Goal: Task Accomplishment & Management: Use online tool/utility

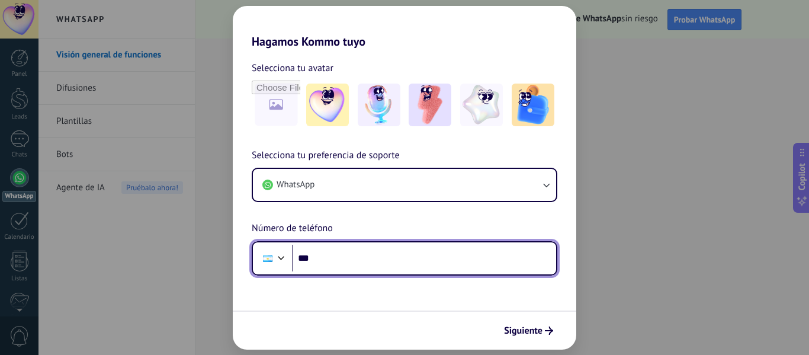
click at [436, 260] on input "***" at bounding box center [424, 257] width 264 height 27
click at [436, 260] on input "********" at bounding box center [424, 257] width 264 height 27
type input "**********"
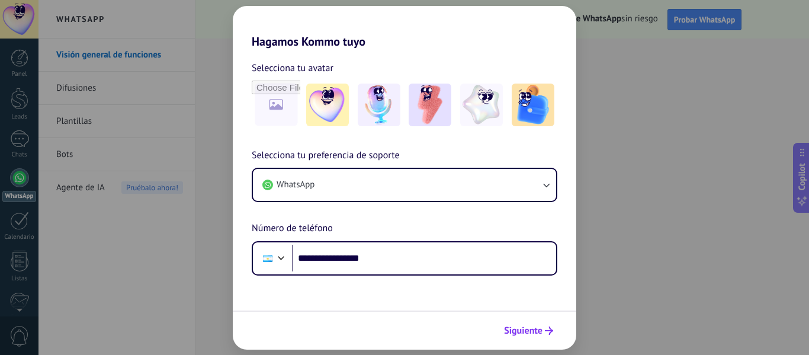
click at [537, 329] on span "Siguiente" at bounding box center [523, 330] width 38 height 8
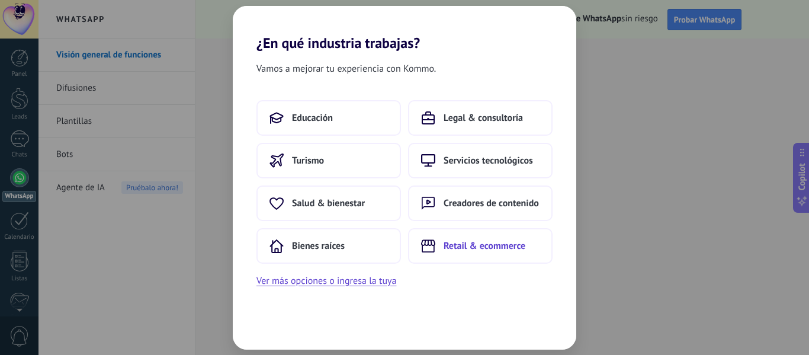
click at [484, 249] on span "Retail & ecommerce" at bounding box center [484, 246] width 82 height 12
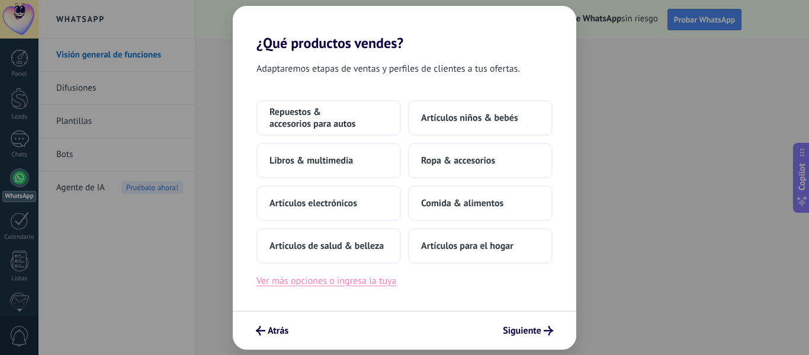
click at [356, 281] on button "Ver más opciones o ingresa la tuya" at bounding box center [326, 280] width 140 height 15
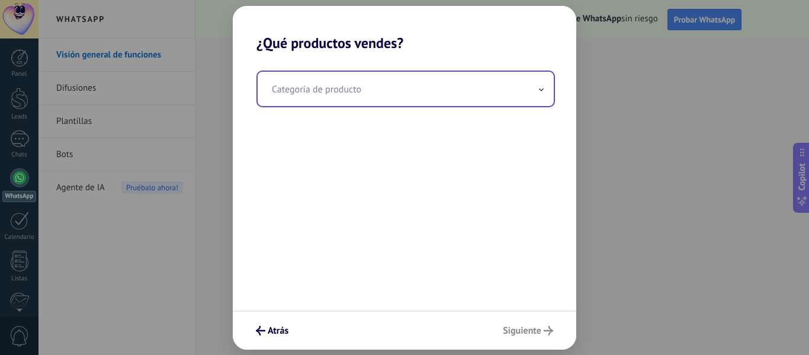
click at [394, 90] on input "text" at bounding box center [405, 89] width 296 height 34
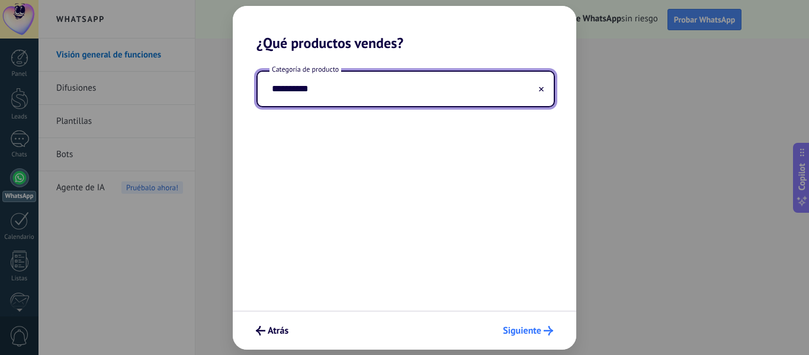
type input "**********"
click at [539, 329] on span "Siguiente" at bounding box center [522, 330] width 38 height 8
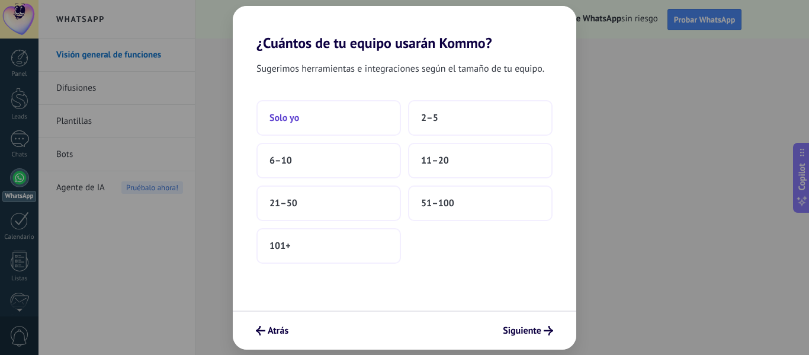
click at [338, 117] on button "Solo yo" at bounding box center [328, 118] width 144 height 36
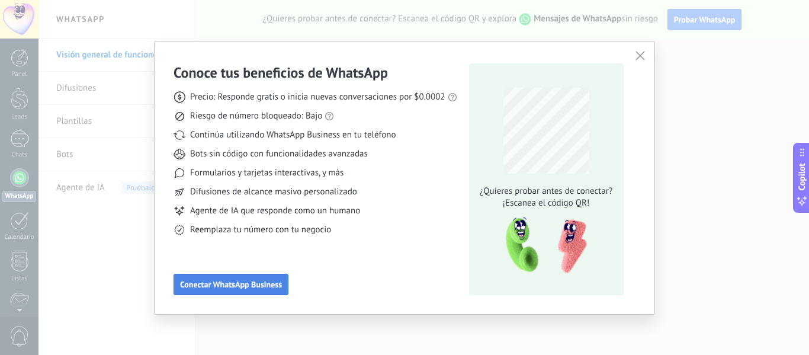
click at [256, 282] on span "Conectar WhatsApp Business" at bounding box center [231, 284] width 102 height 8
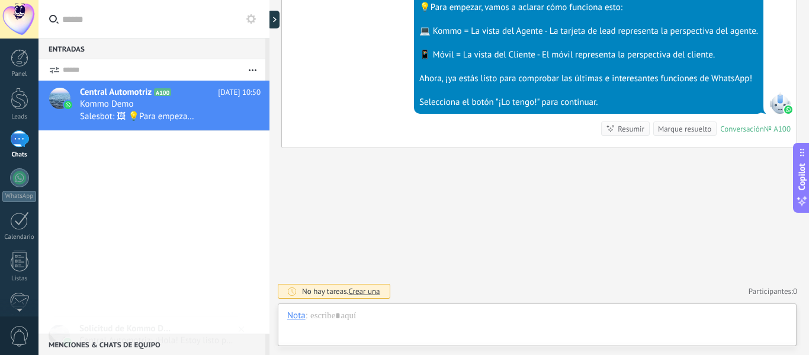
scroll to position [18, 0]
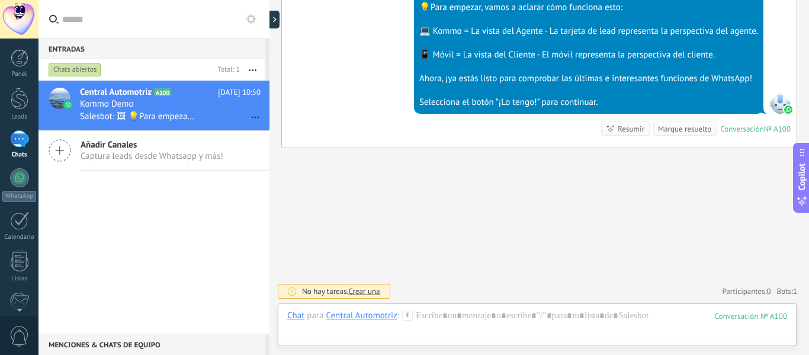
click at [22, 147] on div "1" at bounding box center [19, 138] width 19 height 17
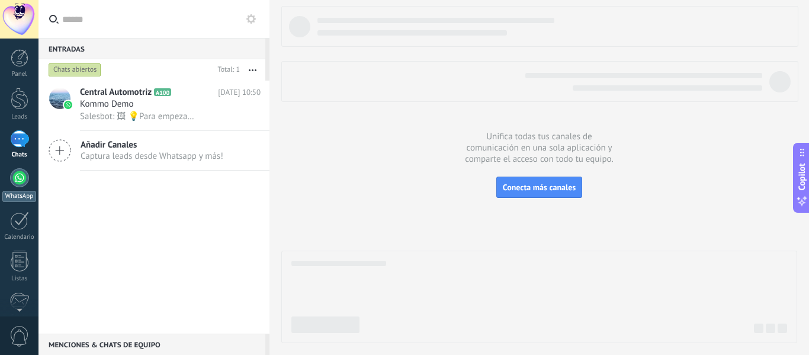
click at [22, 181] on div at bounding box center [19, 177] width 19 height 19
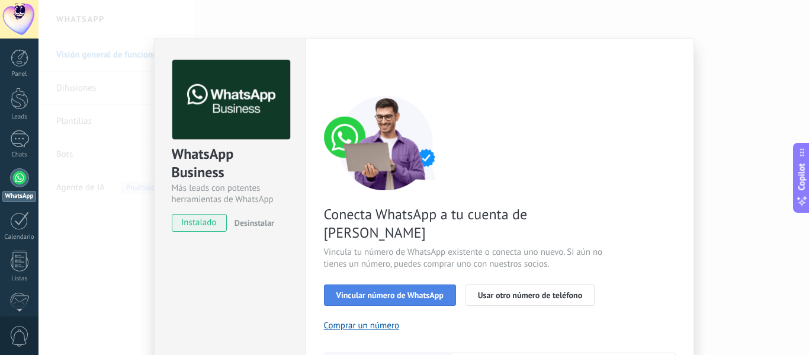
click at [428, 291] on span "Vincular número de WhatsApp" at bounding box center [389, 295] width 107 height 8
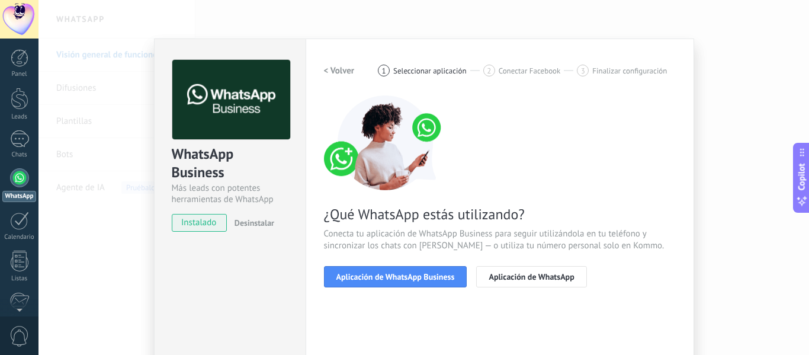
click at [428, 278] on span "Aplicación de WhatsApp Business" at bounding box center [395, 276] width 118 height 8
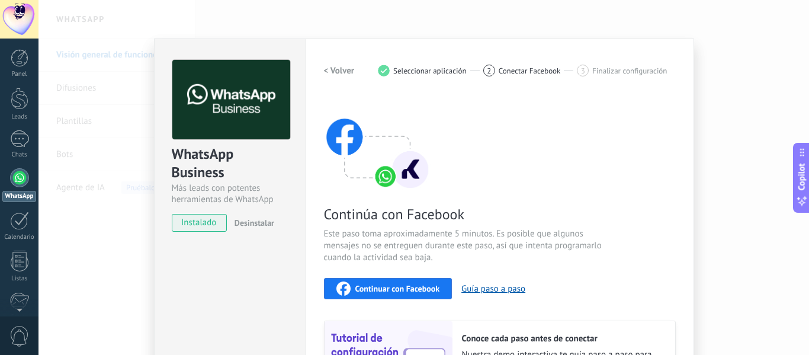
click at [428, 278] on button "Continuar con Facebook" at bounding box center [388, 288] width 128 height 21
click at [603, 276] on div "Continúa con Facebook Este paso toma aproximadamente 5 minutos. Es posible que …" at bounding box center [500, 255] width 352 height 320
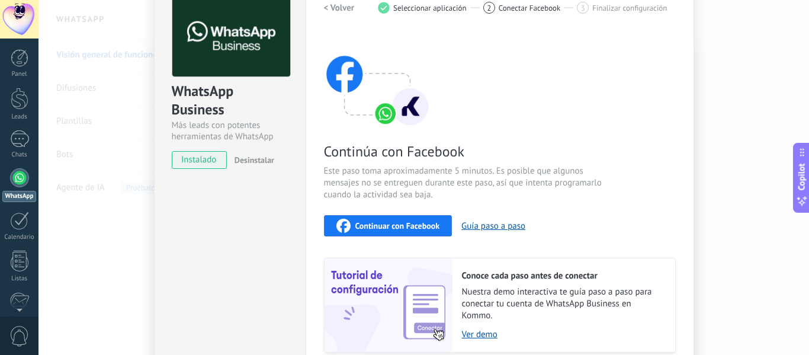
scroll to position [15, 0]
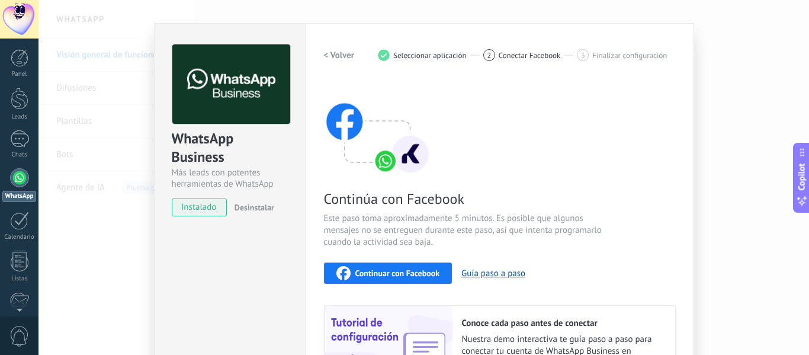
click at [327, 57] on h2 "< Volver" at bounding box center [339, 55] width 31 height 11
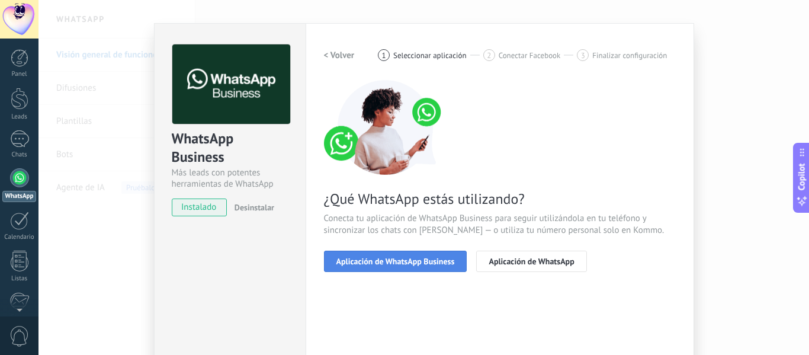
click at [437, 266] on button "Aplicación de WhatsApp Business" at bounding box center [395, 260] width 143 height 21
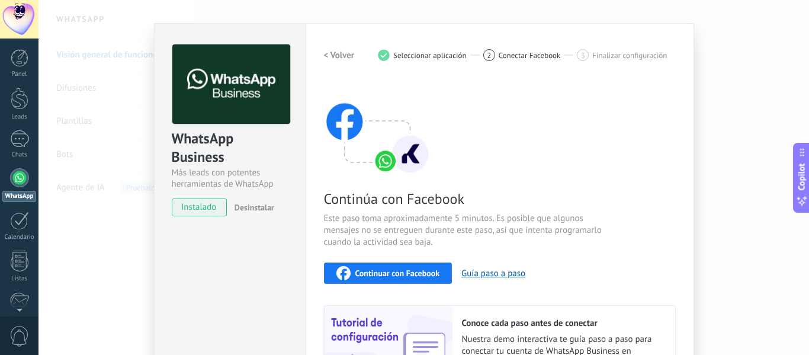
click at [588, 178] on div "Continúa con Facebook Este paso toma aproximadamente 5 minutos. Es posible que …" at bounding box center [500, 240] width 352 height 320
click at [444, 267] on button "Continuar con Facebook" at bounding box center [388, 272] width 128 height 21
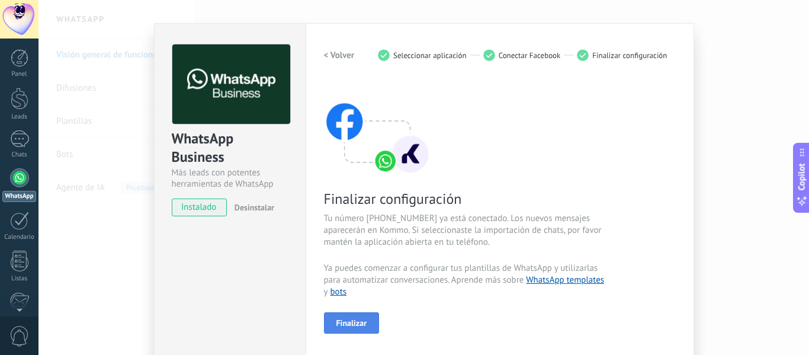
click at [361, 323] on span "Finalizar" at bounding box center [351, 322] width 31 height 8
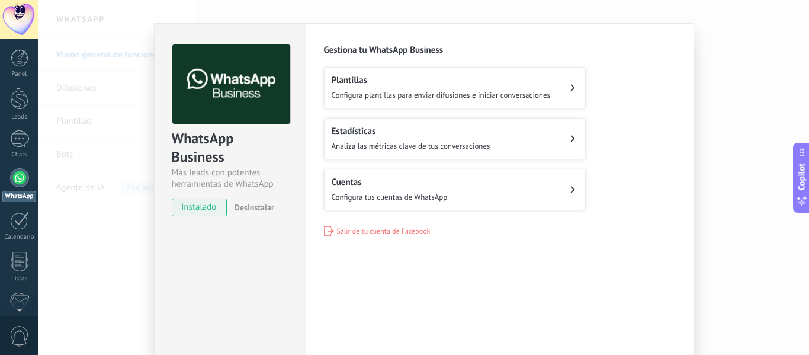
click at [570, 188] on icon at bounding box center [572, 189] width 5 height 7
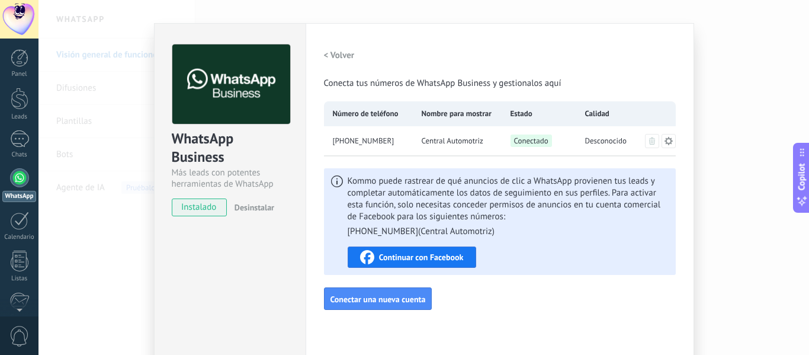
click at [324, 62] on button "< Volver" at bounding box center [339, 54] width 31 height 21
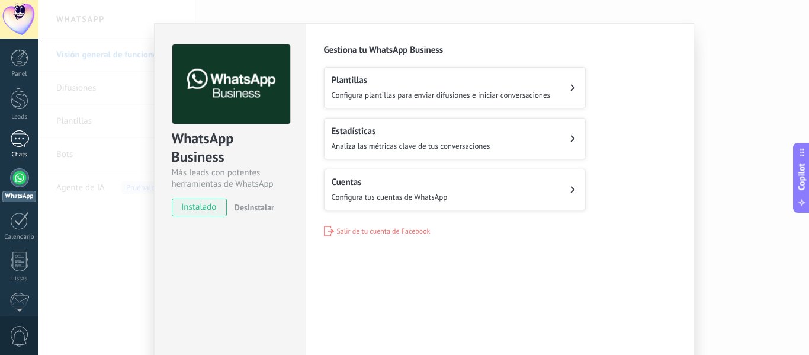
click at [19, 143] on div "1" at bounding box center [19, 138] width 19 height 17
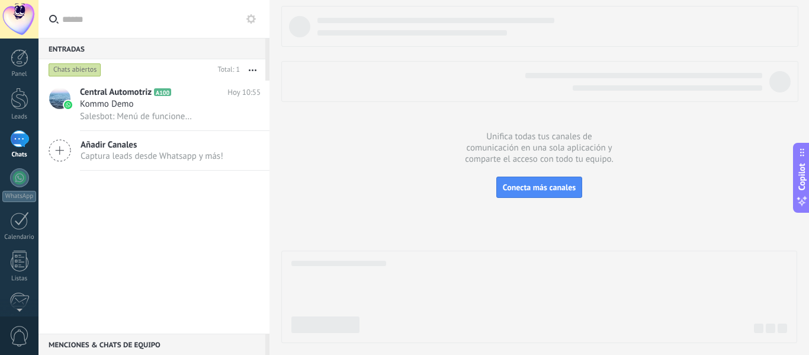
click at [15, 139] on div "1" at bounding box center [19, 138] width 19 height 17
click at [12, 146] on div "1" at bounding box center [19, 138] width 19 height 17
click at [269, 191] on div at bounding box center [269, 177] width 0 height 355
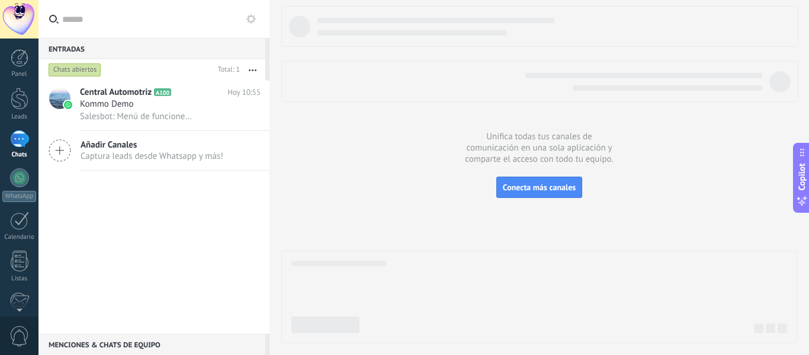
type textarea "**********"
click at [21, 142] on div "1" at bounding box center [19, 138] width 19 height 17
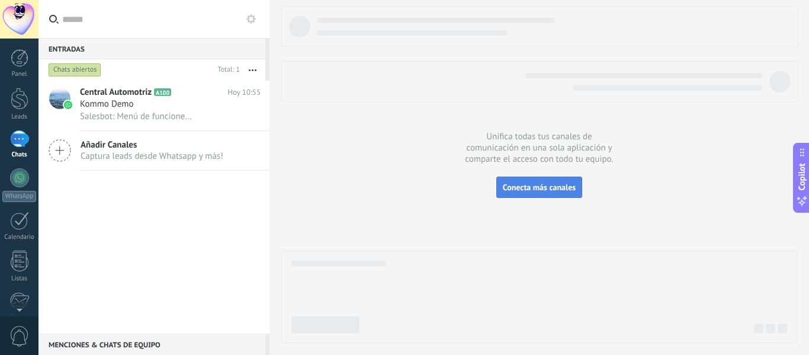
click at [551, 182] on span "Conecta más canales" at bounding box center [539, 187] width 73 height 11
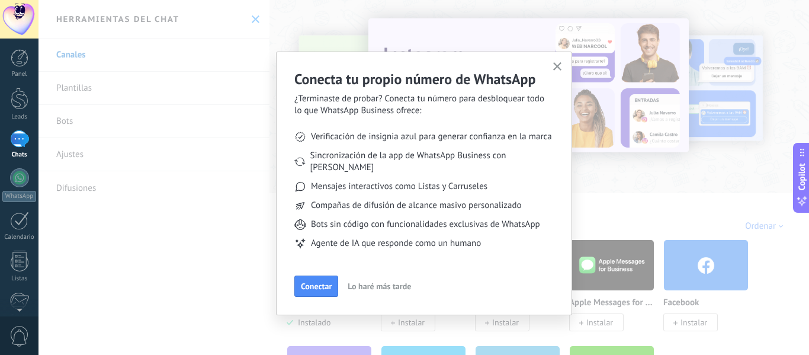
click at [555, 66] on use "button" at bounding box center [557, 66] width 9 height 9
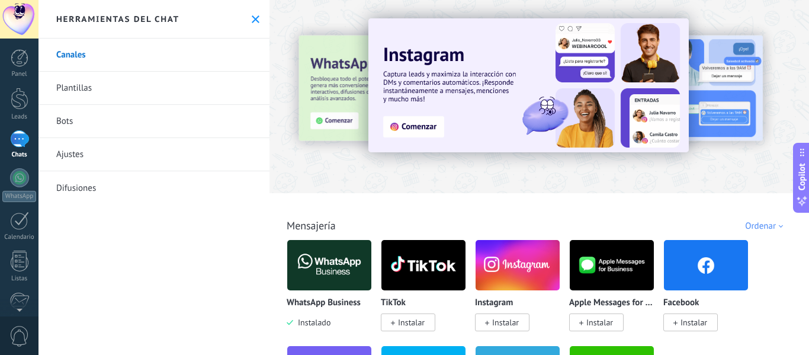
click at [316, 272] on img at bounding box center [329, 264] width 84 height 57
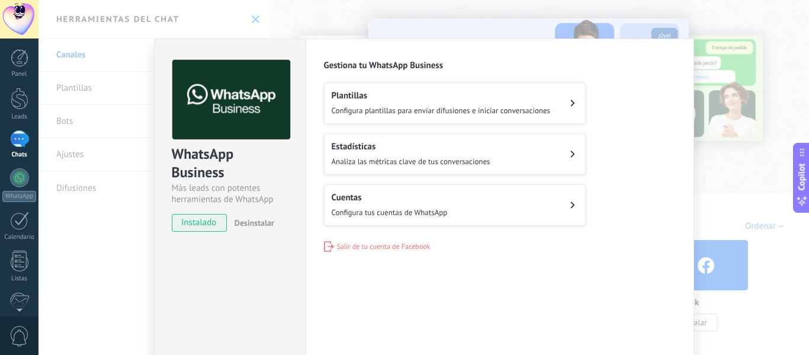
click at [491, 201] on button "Cuentas Configura tus cuentas de WhatsApp" at bounding box center [455, 204] width 262 height 41
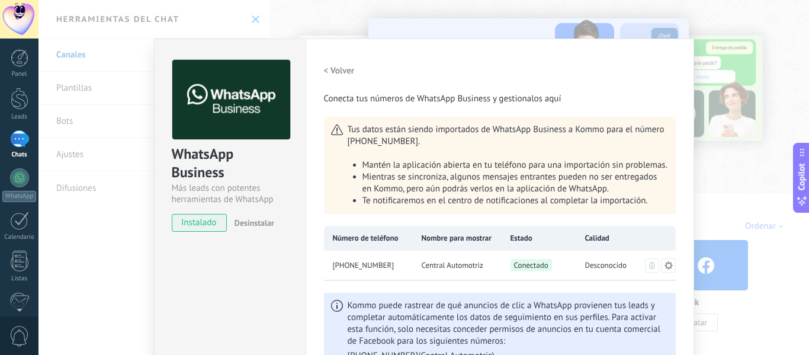
click at [255, 282] on div "WhatsApp Business Más leads con potentes herramientas de WhatsApp instalado Des…" at bounding box center [230, 246] width 152 height 417
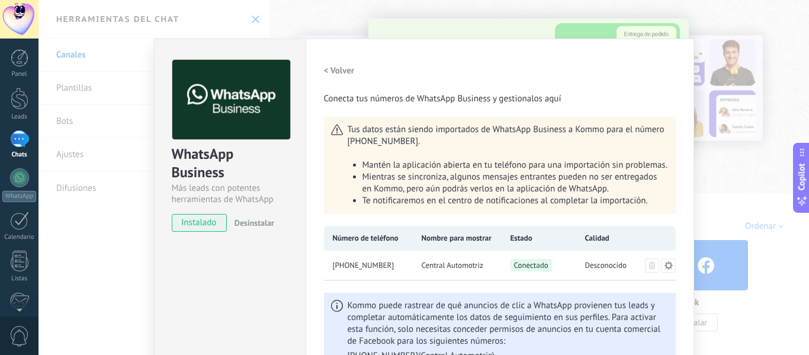
click at [229, 85] on img at bounding box center [231, 100] width 118 height 80
click at [6, 146] on link "1 Chats" at bounding box center [19, 144] width 38 height 28
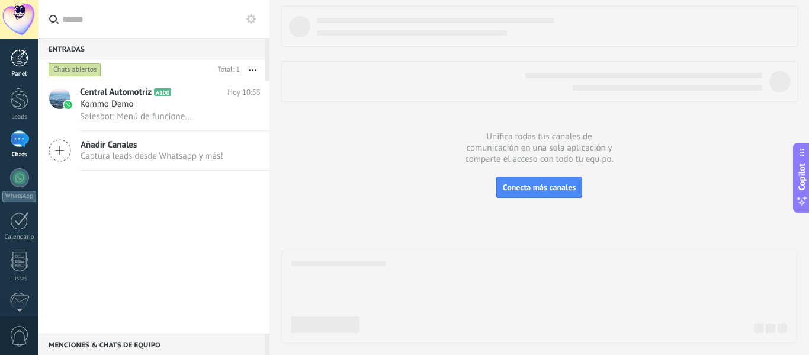
click at [18, 65] on div at bounding box center [20, 58] width 18 height 18
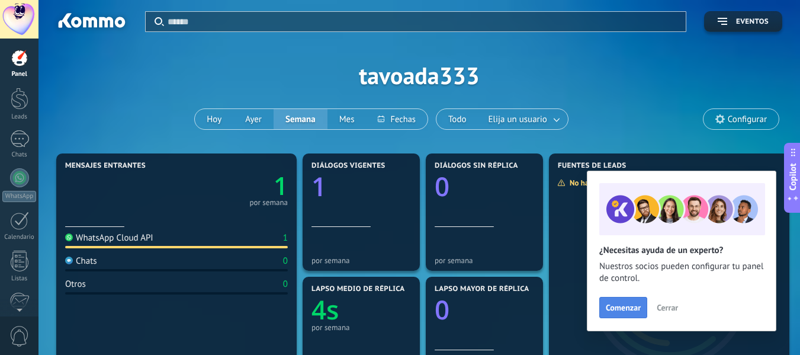
click at [635, 305] on span "Comenzar" at bounding box center [623, 307] width 35 height 8
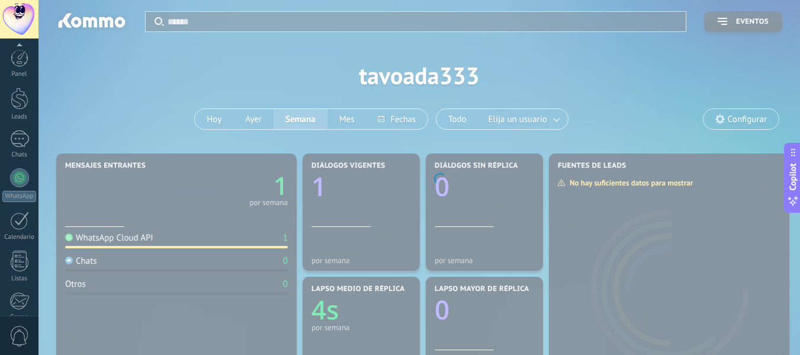
scroll to position [138, 0]
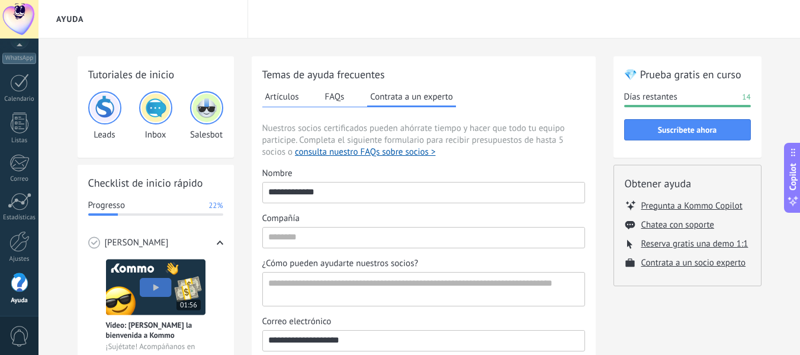
click at [280, 94] on button "Artículos" at bounding box center [282, 97] width 40 height 18
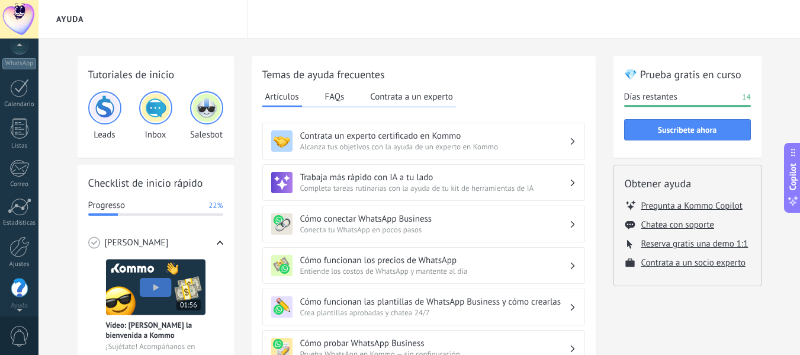
scroll to position [122, 0]
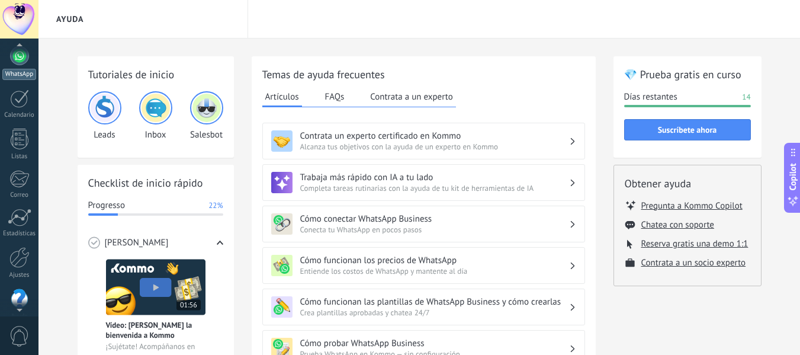
click at [19, 57] on div at bounding box center [19, 55] width 19 height 19
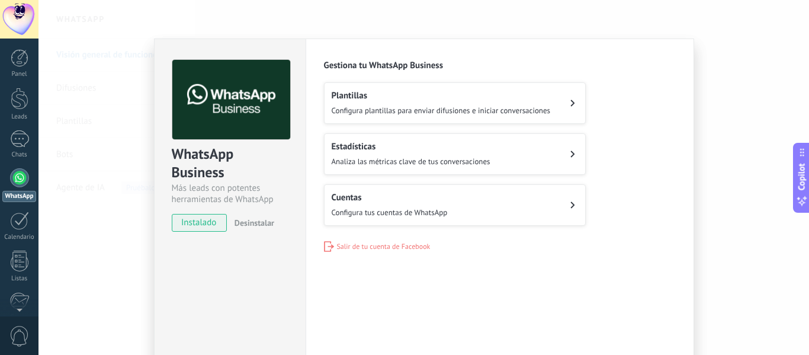
click at [14, 175] on div at bounding box center [19, 177] width 19 height 19
click at [12, 187] on link "WhatsApp" at bounding box center [19, 185] width 38 height 34
click at [15, 145] on div "1" at bounding box center [19, 138] width 19 height 17
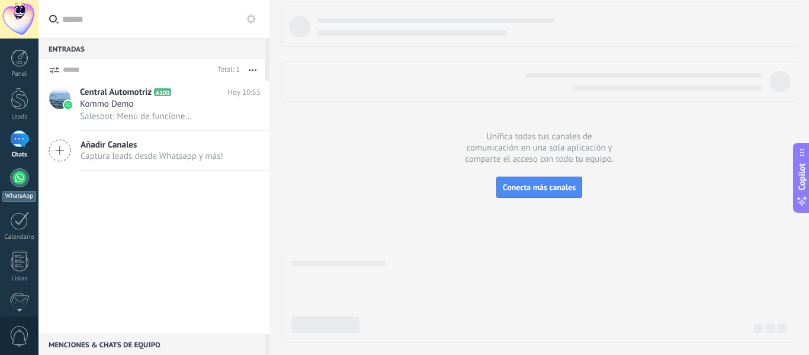
click at [23, 188] on link "WhatsApp" at bounding box center [19, 185] width 38 height 34
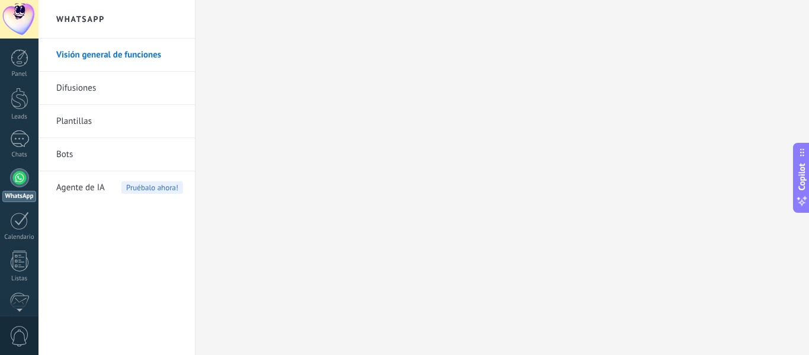
click at [93, 161] on link "Bots" at bounding box center [119, 154] width 127 height 33
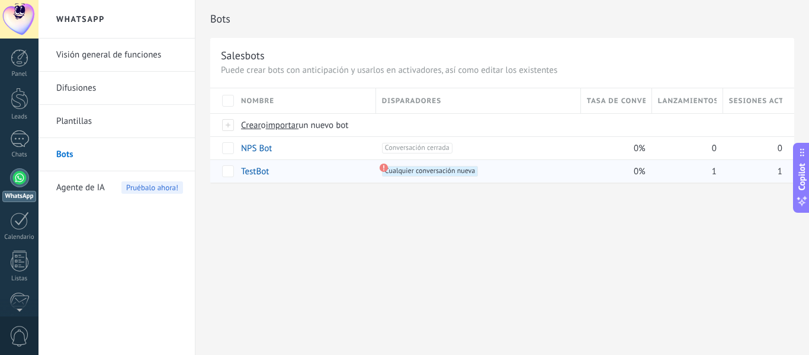
click at [416, 169] on span "Cualquier conversación nueva +0" at bounding box center [430, 171] width 96 height 11
click at [256, 169] on link "TestBot" at bounding box center [255, 171] width 28 height 11
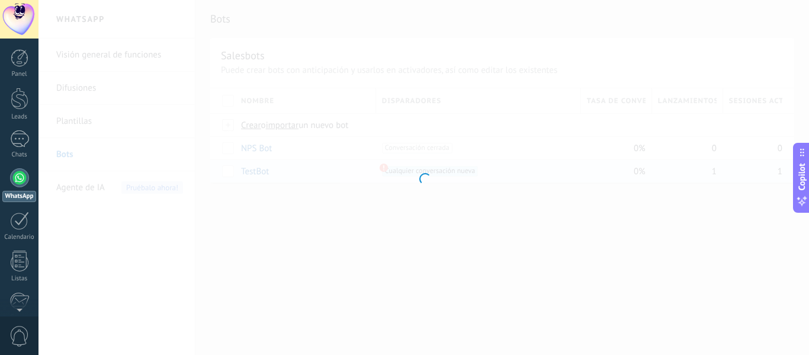
type input "*******"
